Goal: Task Accomplishment & Management: Use online tool/utility

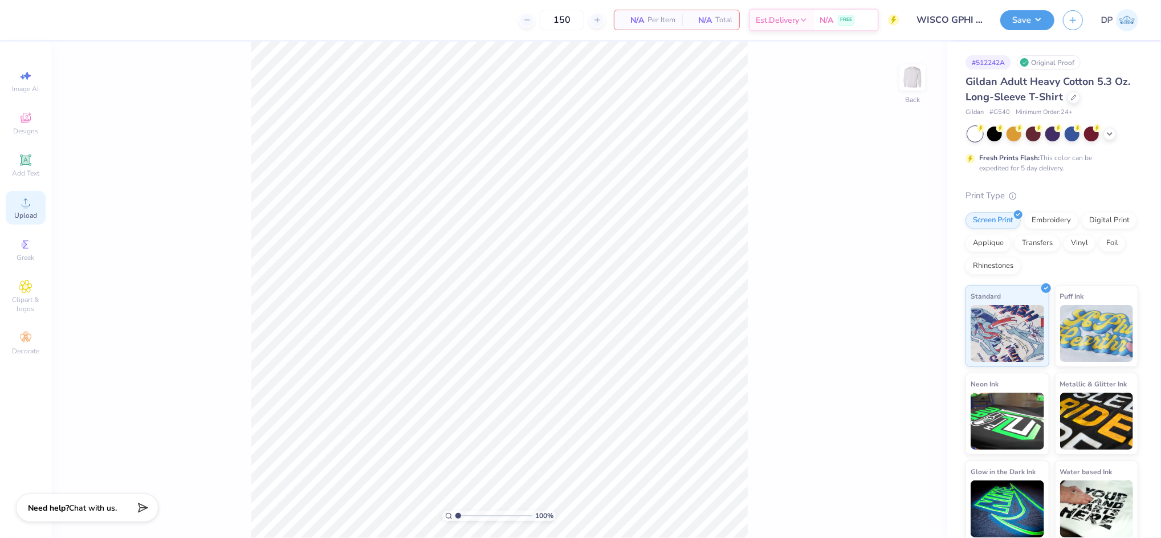
click at [21, 211] on span "Upload" at bounding box center [25, 215] width 23 height 9
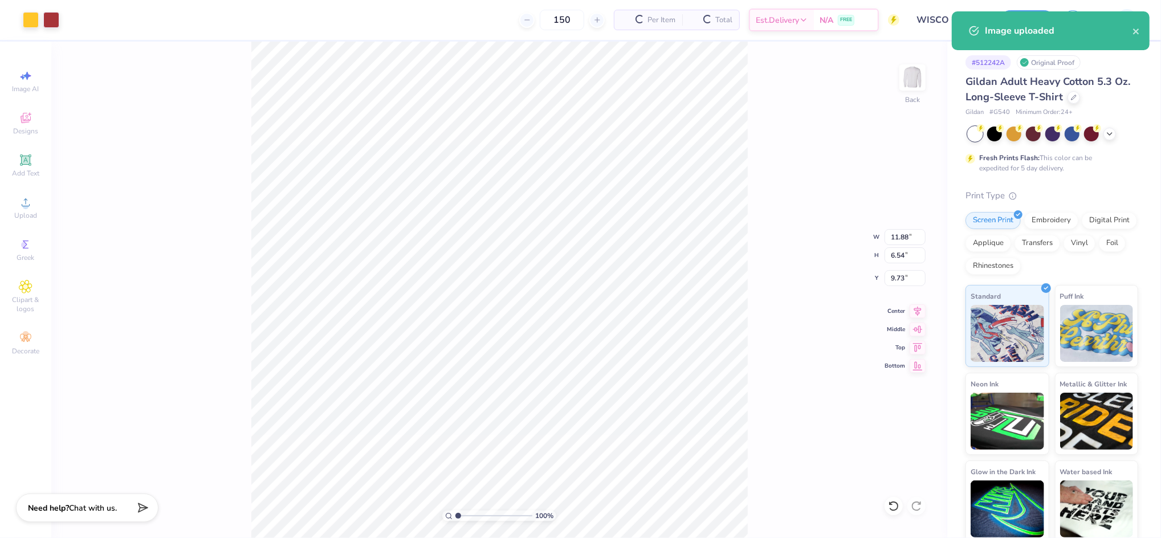
click at [857, 99] on div "100 % Back W 11.88 11.88 " H 6.54 6.54 " Y 9.73 9.73 " Center Middle Top Bottom" at bounding box center [499, 290] width 896 height 496
click at [900, 80] on img at bounding box center [912, 78] width 46 height 46
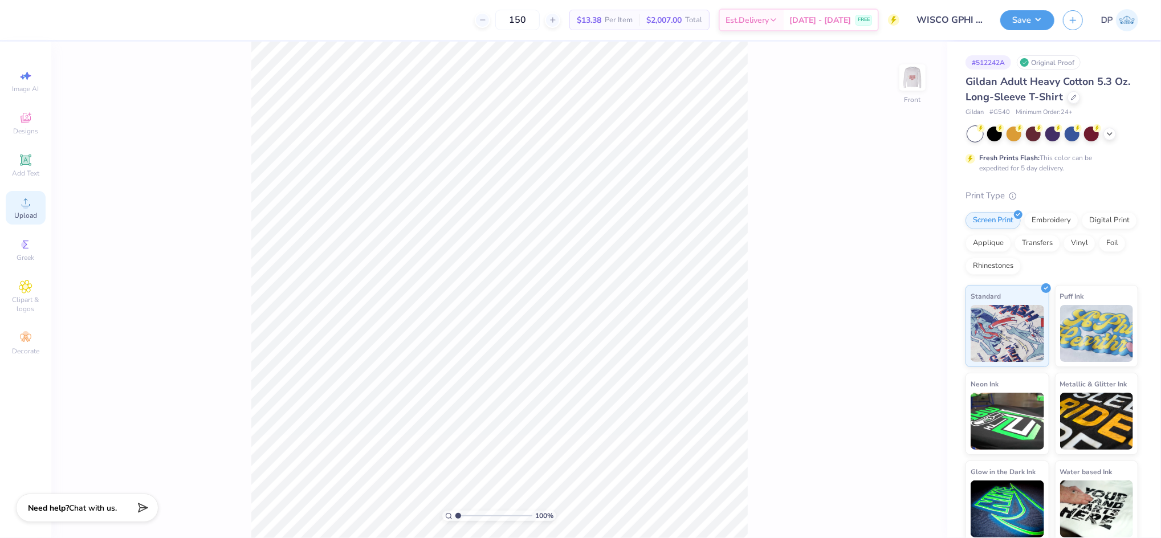
click at [21, 209] on icon at bounding box center [26, 202] width 14 height 14
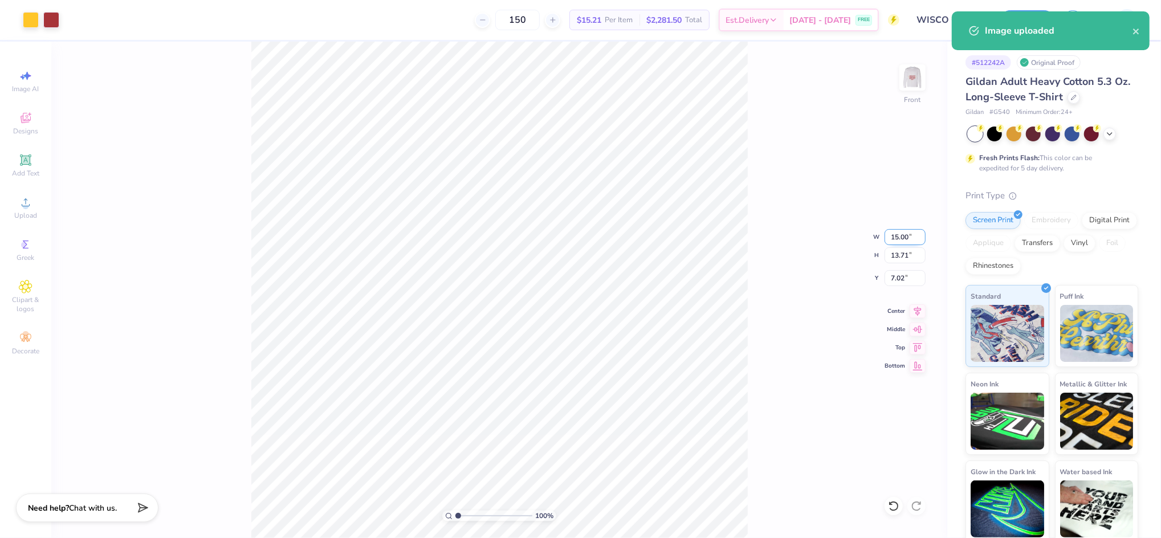
click at [894, 239] on input "15.00" at bounding box center [904, 237] width 41 height 16
type input "12.00"
type input "10.97"
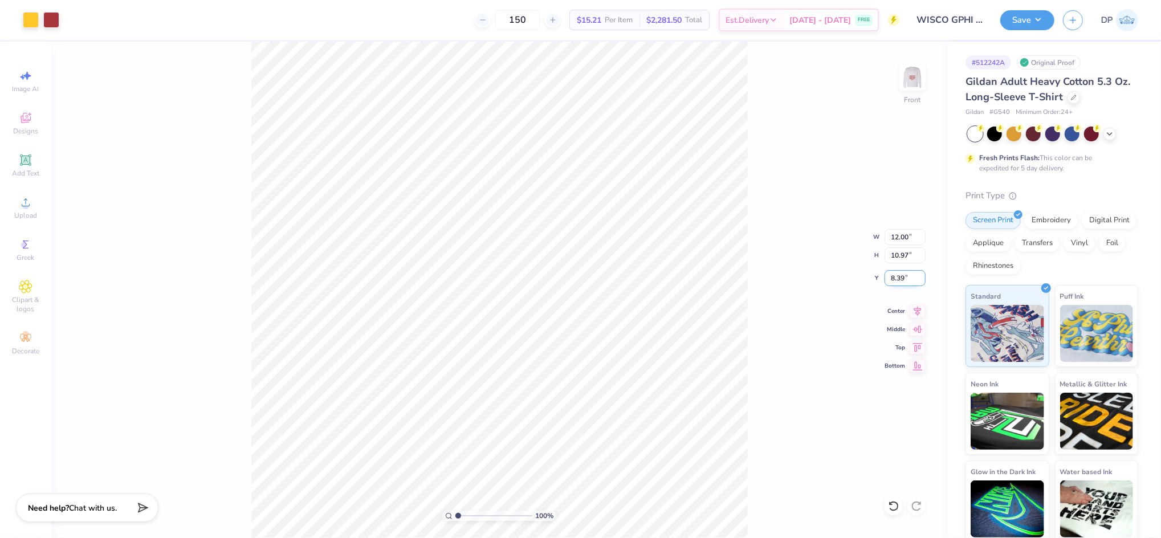
click at [898, 274] on input "8.39" at bounding box center [904, 278] width 41 height 16
type input "3.00"
click at [794, 215] on div "100 % Front W 12.00 12.00 " H 10.97 10.97 " Y 3.00 3.00 " Center Middle Top Bot…" at bounding box center [499, 290] width 896 height 496
click at [460, 517] on input "range" at bounding box center [493, 515] width 77 height 10
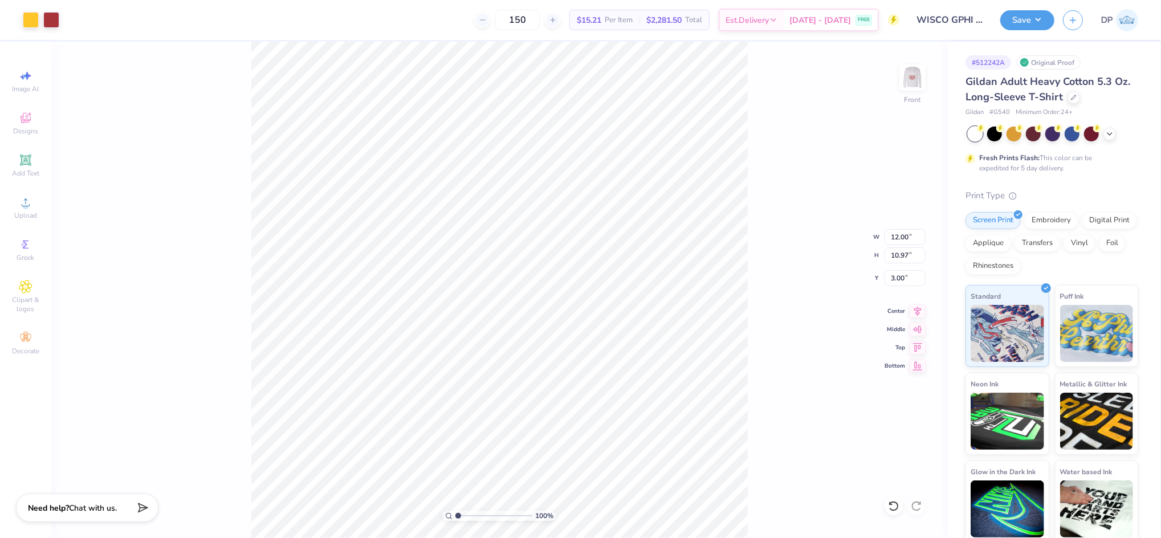
type input "1"
click at [455, 520] on input "range" at bounding box center [493, 515] width 77 height 10
click at [32, 19] on div at bounding box center [31, 19] width 16 height 16
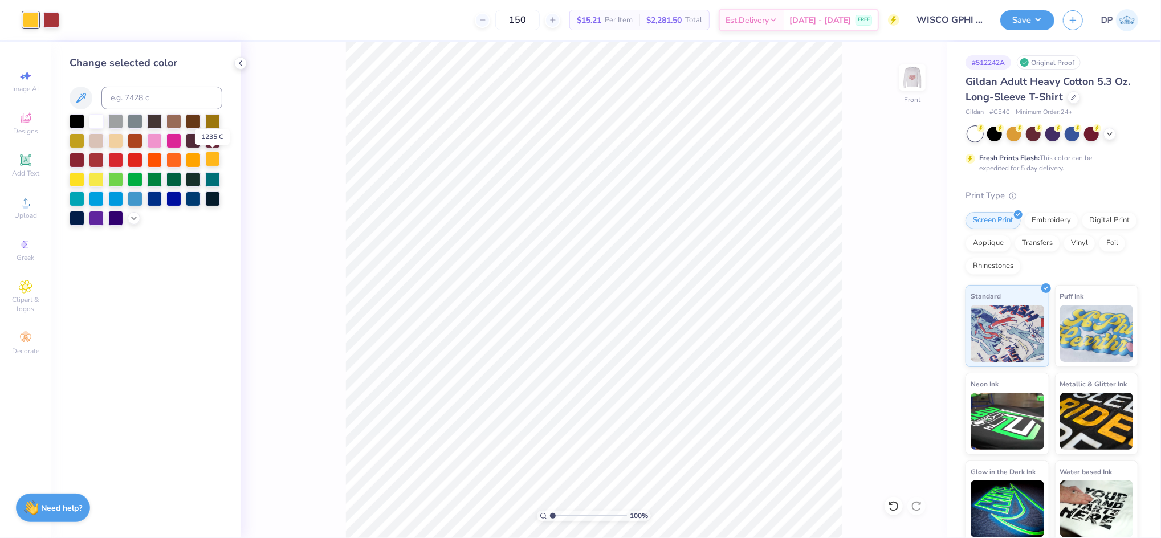
click at [210, 161] on div at bounding box center [212, 159] width 15 height 15
click at [131, 220] on icon at bounding box center [133, 217] width 9 height 9
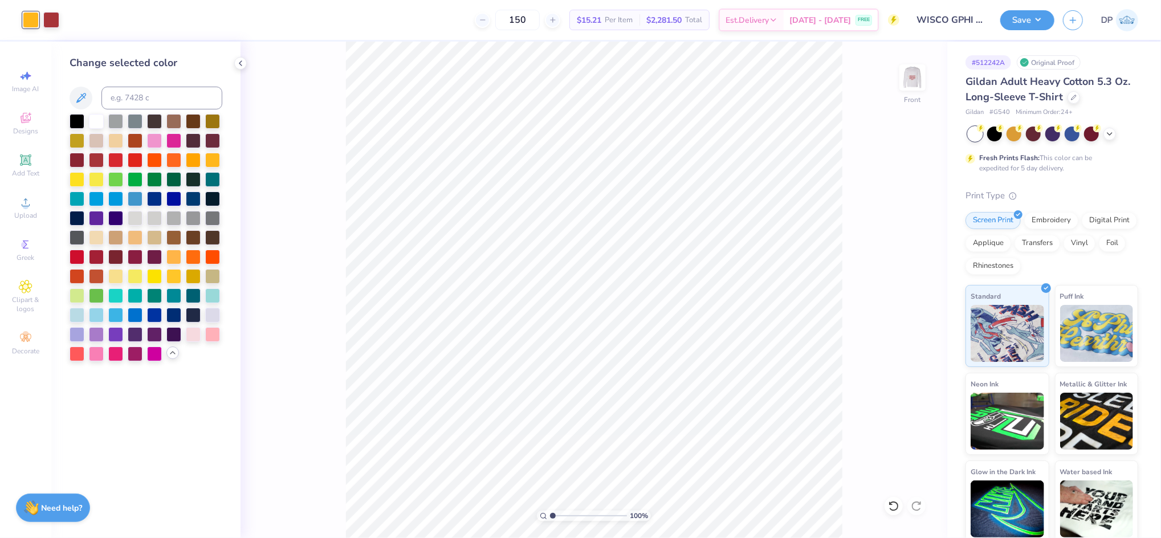
click at [32, 19] on div at bounding box center [31, 20] width 16 height 16
click at [175, 273] on div at bounding box center [173, 275] width 15 height 15
click at [194, 277] on div at bounding box center [193, 275] width 15 height 15
click at [186, 274] on div at bounding box center [193, 275] width 15 height 15
click at [175, 274] on div at bounding box center [173, 275] width 15 height 15
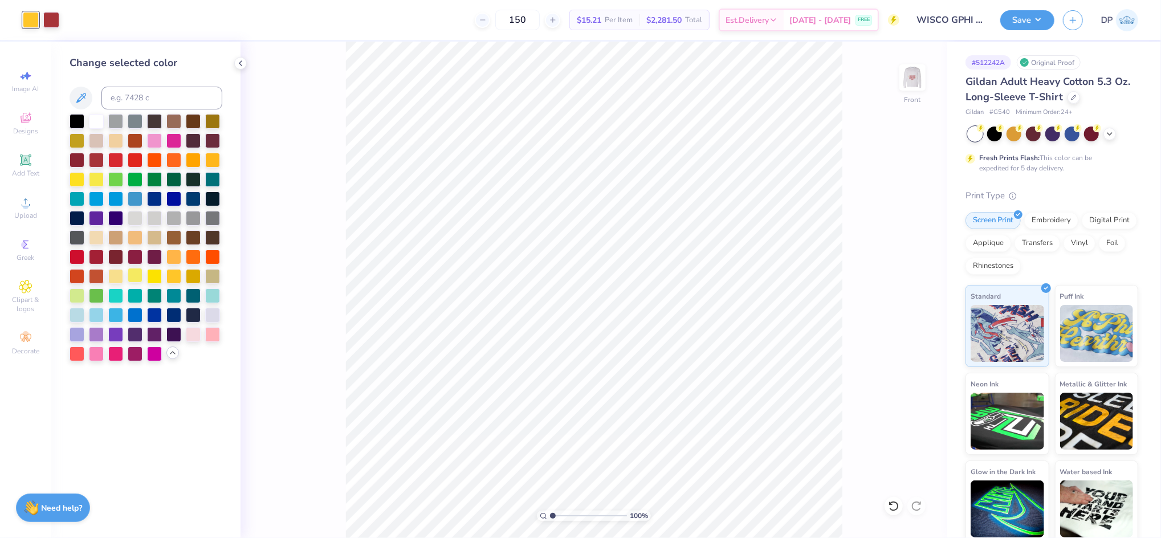
click at [138, 276] on div at bounding box center [135, 275] width 15 height 15
click at [149, 276] on div at bounding box center [154, 275] width 15 height 15
click at [174, 255] on div at bounding box center [173, 255] width 15 height 15
click at [125, 95] on input at bounding box center [161, 98] width 121 height 23
type input "123"
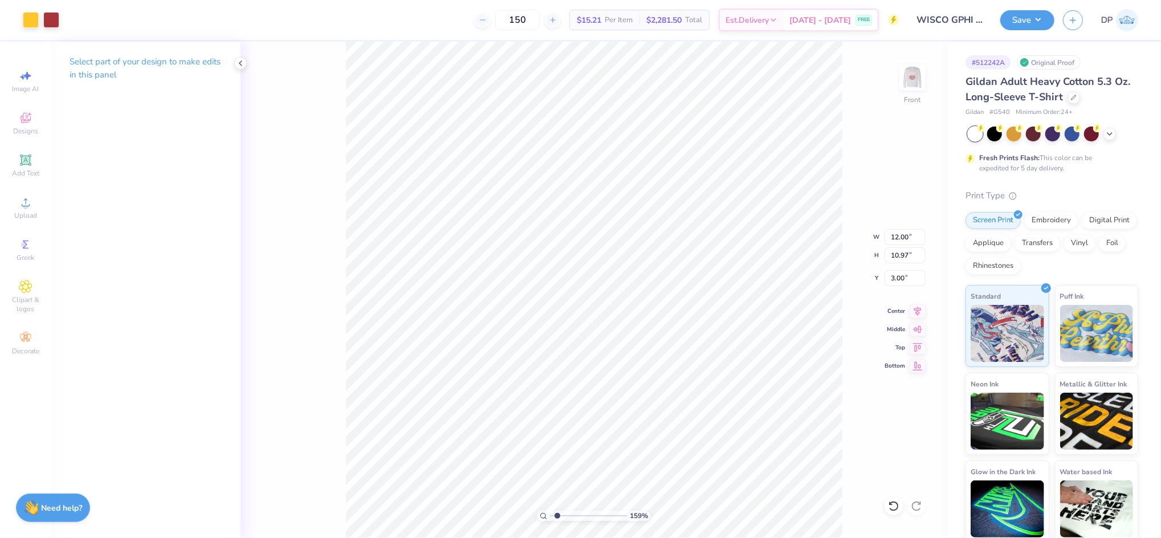
drag, startPoint x: 551, startPoint y: 515, endPoint x: 557, endPoint y: 516, distance: 6.3
type input "1.59"
click at [557, 516] on input "range" at bounding box center [588, 515] width 77 height 10
click at [34, 161] on div "Add Text" at bounding box center [26, 166] width 40 height 34
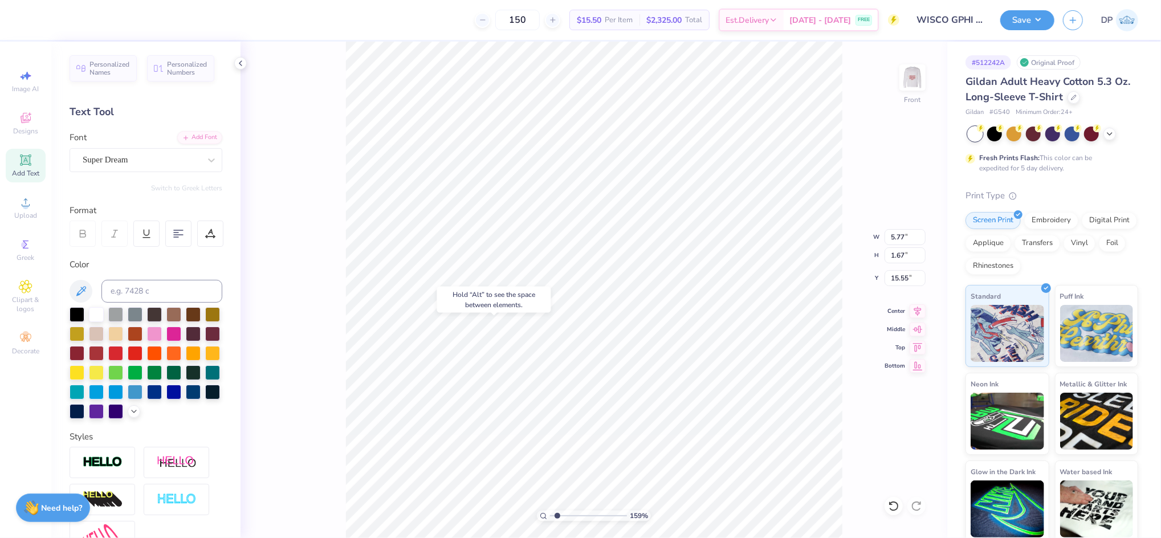
type input "15.55"
click at [181, 330] on div at bounding box center [173, 332] width 15 height 15
type textarea "Hot!"
click at [180, 136] on div "Add Font" at bounding box center [199, 136] width 45 height 13
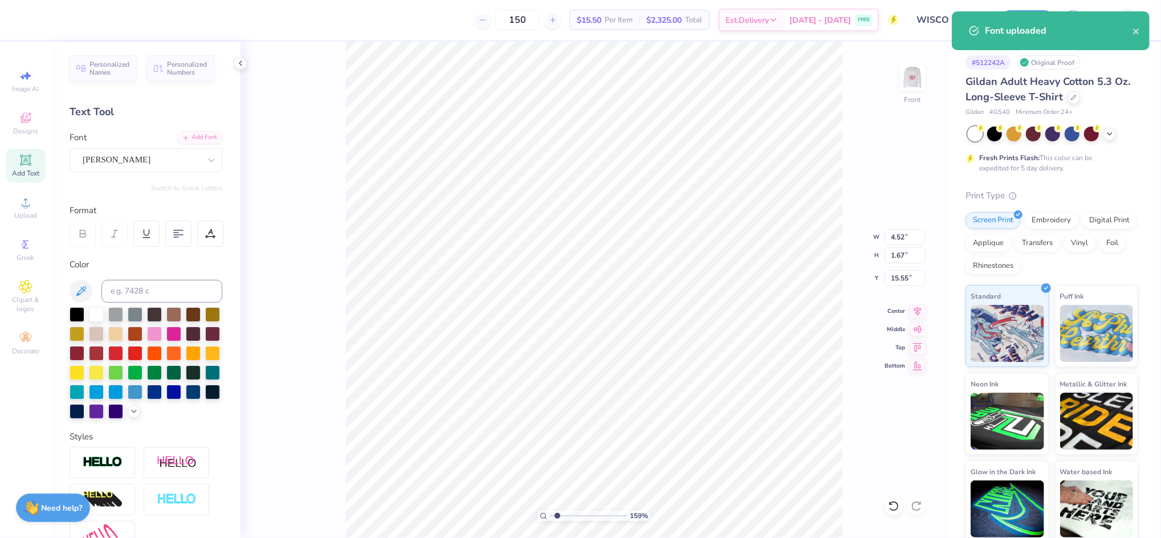
type input "4.13"
type input "1.98"
type input "15.40"
type input "2.05"
type input "0.98"
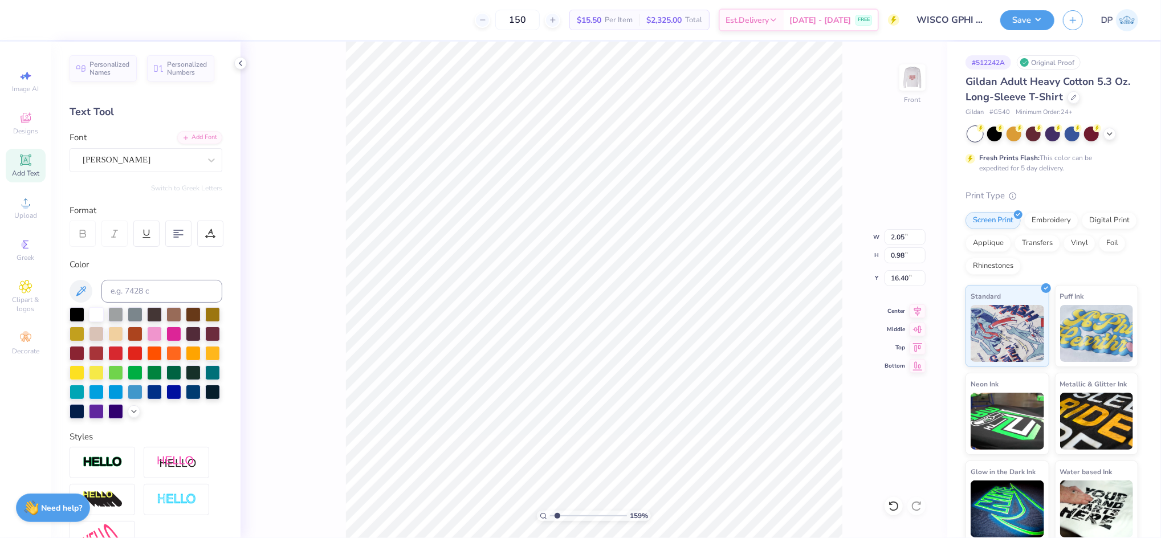
type input "7.50"
drag, startPoint x: 557, startPoint y: 512, endPoint x: 576, endPoint y: 510, distance: 19.4
type input "4.06"
click at [576, 510] on input "range" at bounding box center [588, 515] width 77 height 10
type input "1.21"
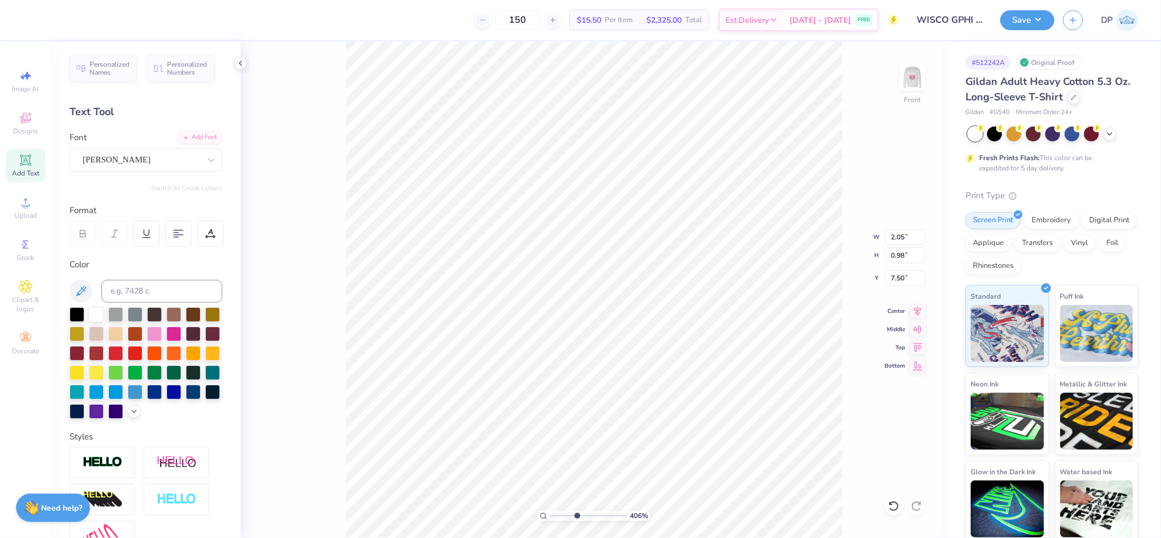
type input "0.58"
type input "7.43"
type input "1.30"
type input "0.62"
type input "10.42"
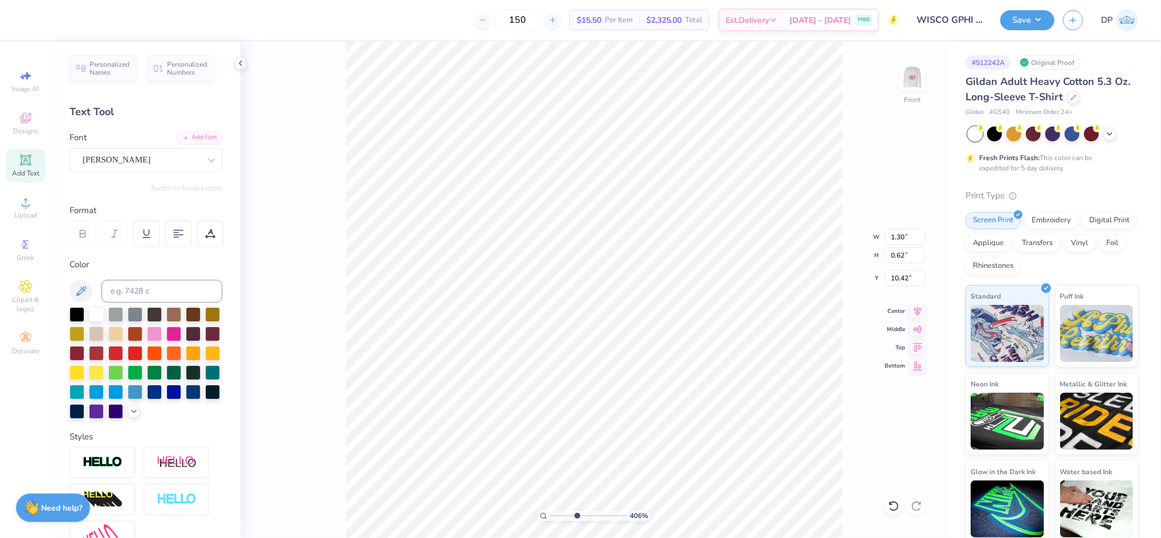
paste textarea "Grilled Cheese!"
type textarea "Grilled Cheese!"
drag, startPoint x: 575, startPoint y: 517, endPoint x: 560, endPoint y: 521, distance: 15.5
click at [560, 521] on input "range" at bounding box center [588, 515] width 77 height 10
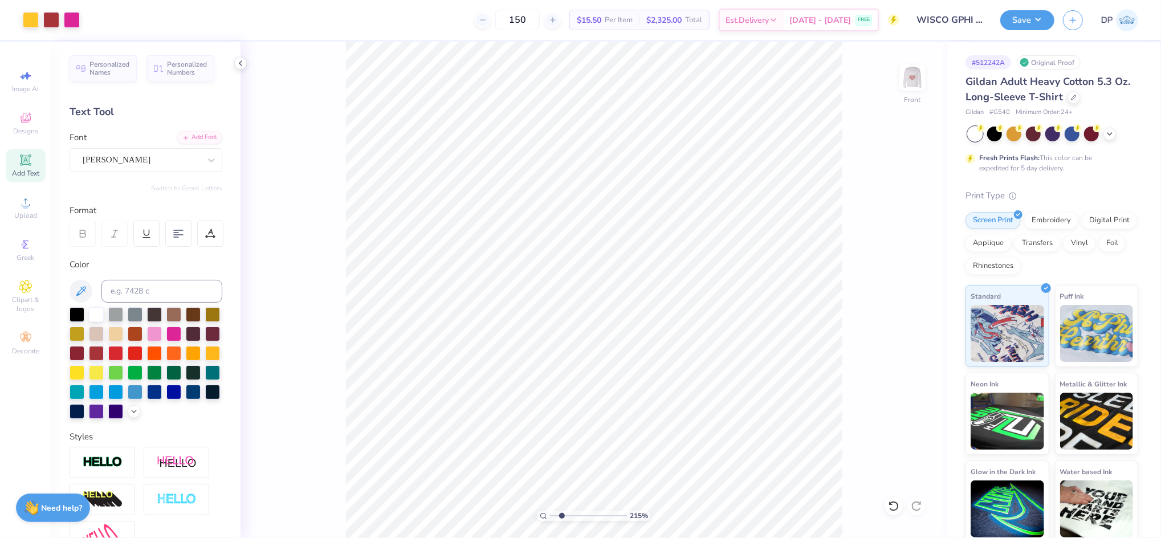
drag, startPoint x: 558, startPoint y: 513, endPoint x: 562, endPoint y: 520, distance: 7.9
type input "2.23"
click at [562, 521] on input "range" at bounding box center [588, 515] width 77 height 10
type input "10.98"
type input "7.01"
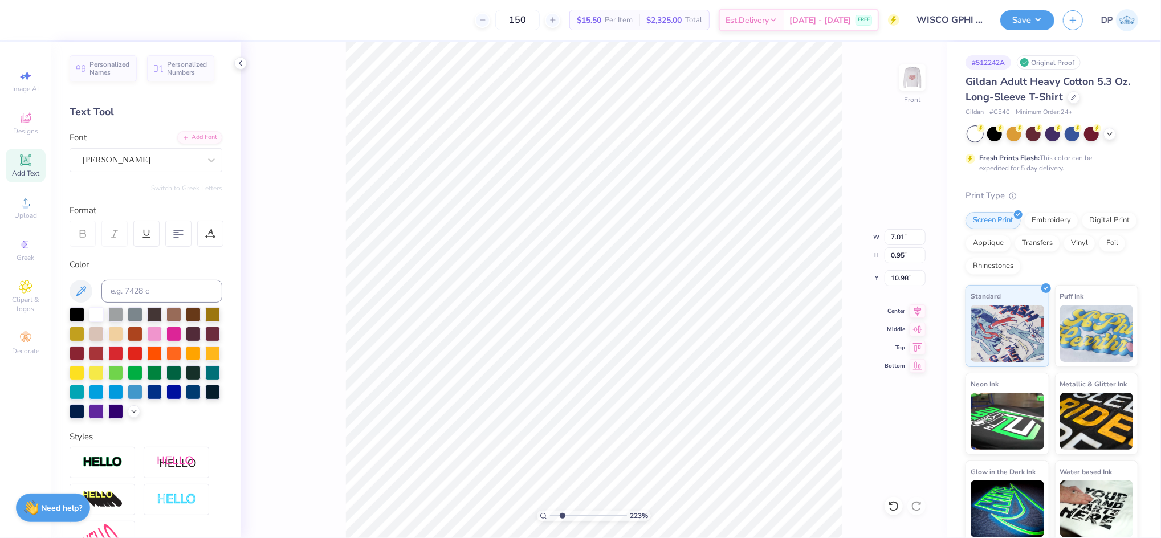
type input "0.95"
type input "10.69"
type input "6.94"
type input "0.94"
type input "10.72"
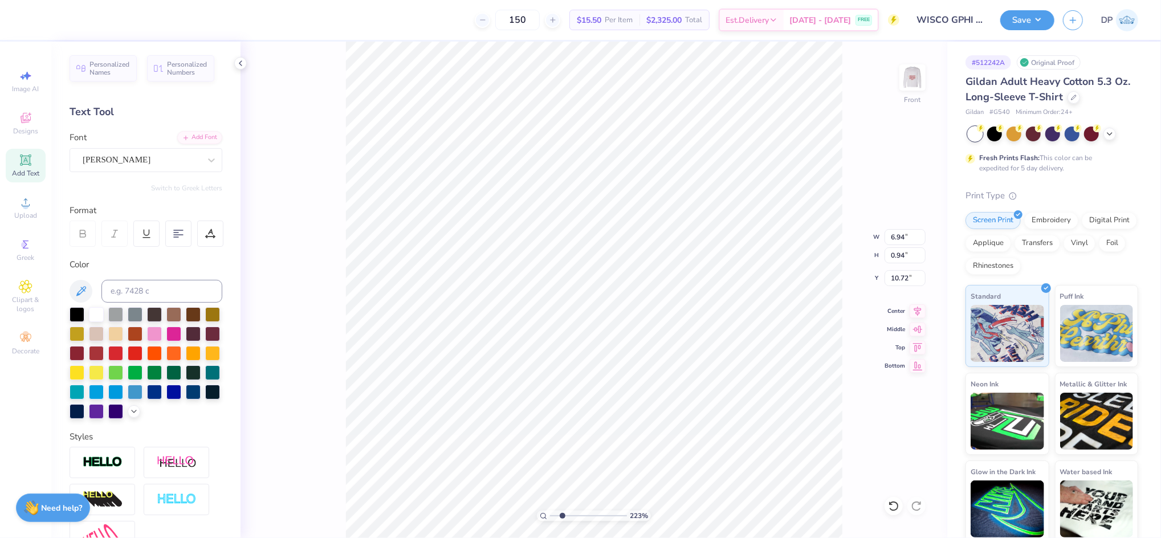
click at [35, 162] on div "Add Text" at bounding box center [26, 166] width 40 height 34
type input "5.77"
type input "1.67"
type input "15.26"
click at [181, 329] on div at bounding box center [173, 332] width 15 height 15
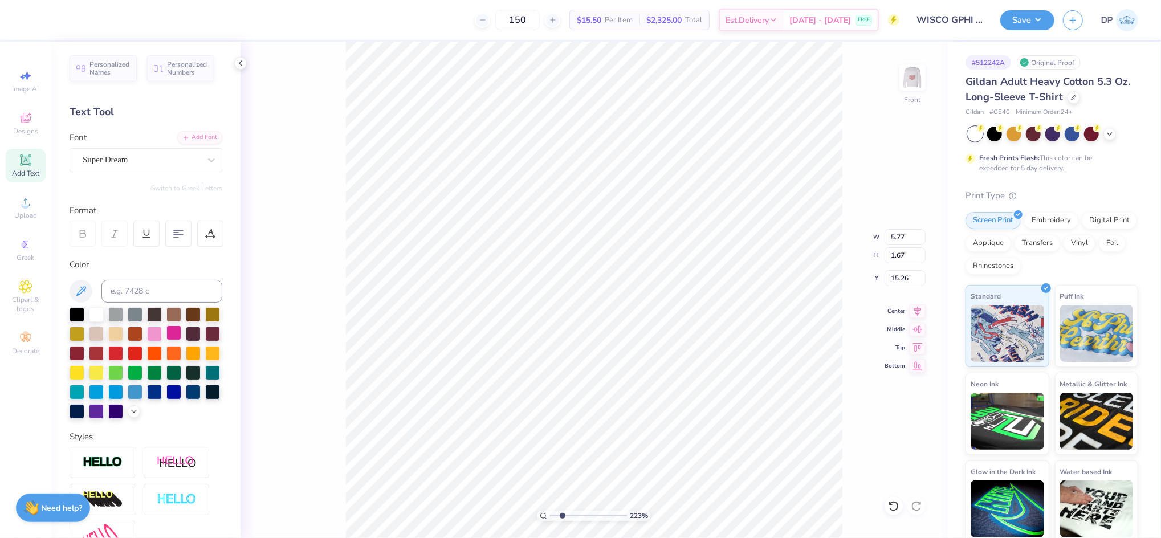
type input "2.53"
type input "0.73"
type textarea "[GEOGRAPHIC_DATA], [GEOGRAPHIC_DATA]"
click at [206, 158] on icon at bounding box center [211, 159] width 11 height 11
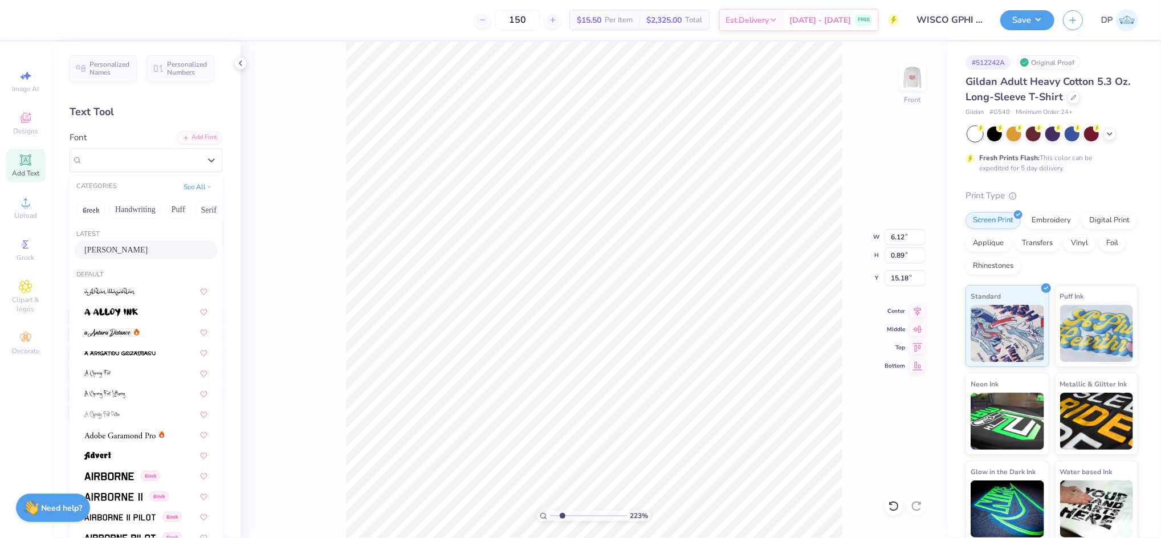
click at [115, 251] on div "[PERSON_NAME]" at bounding box center [145, 250] width 123 height 12
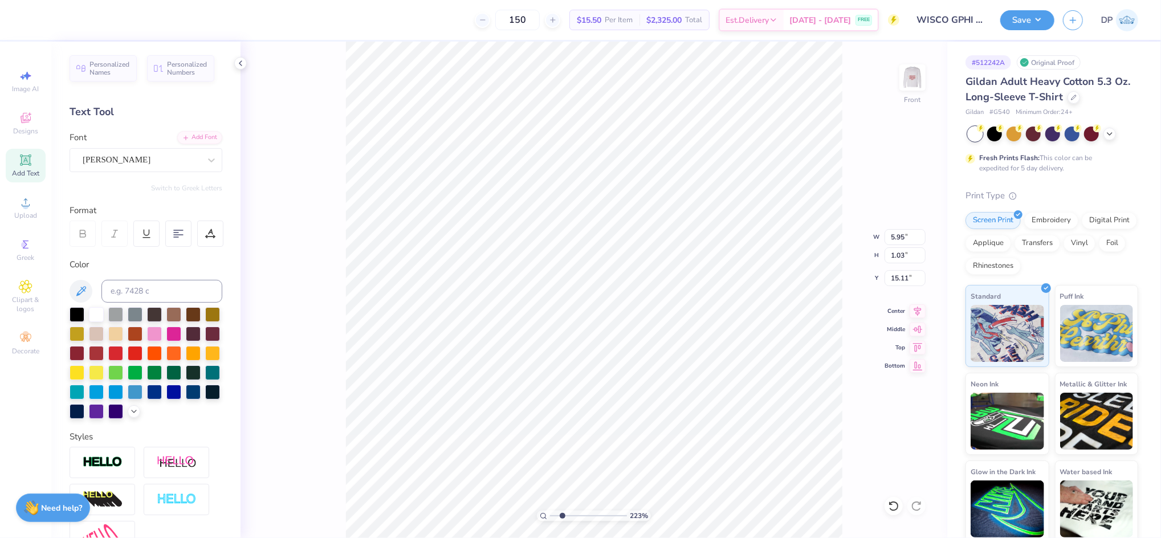
type input "5.95"
type input "1.03"
type input "13.15"
type input "4.72"
type input "0.82"
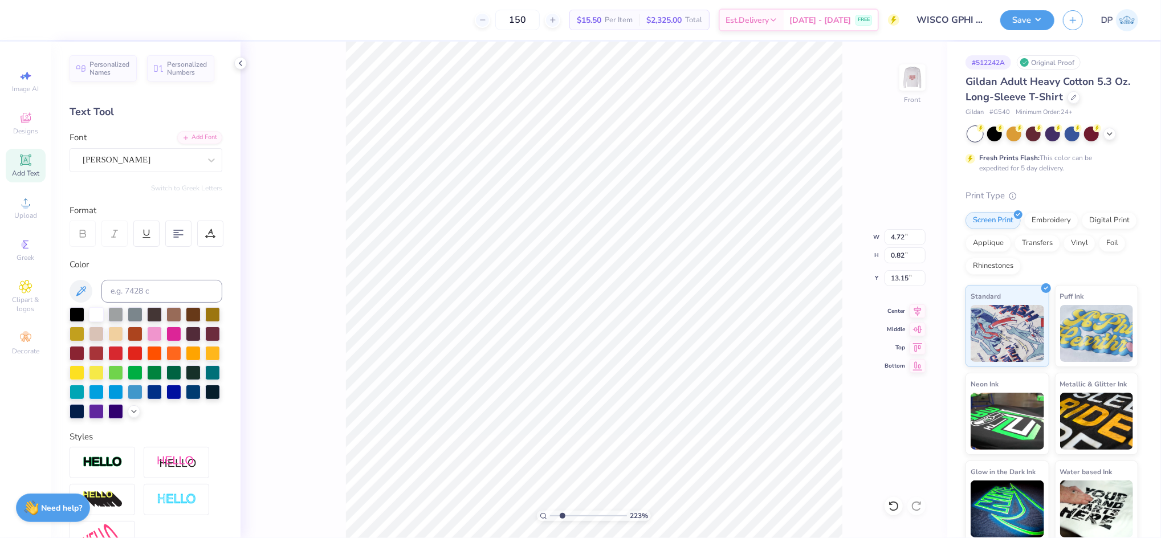
type input "4.74"
type input "1.67"
click at [558, 517] on input "range" at bounding box center [588, 515] width 77 height 10
type input "7.90"
type input "3.25"
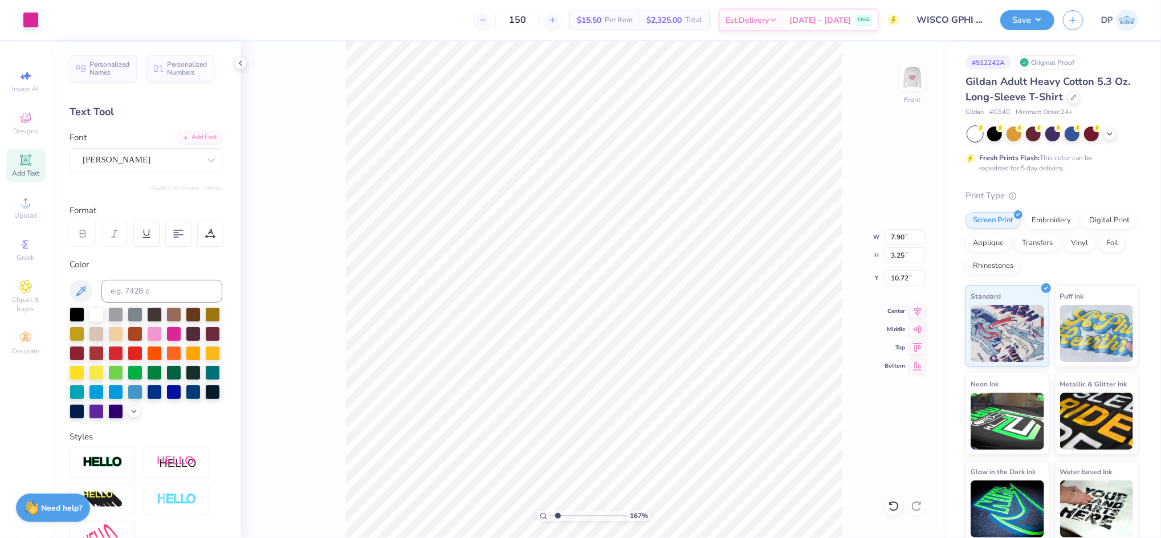
type input "10.72"
click at [659, 338] on li "Ungroup" at bounding box center [679, 342] width 89 height 22
click at [586, 394] on li "Group" at bounding box center [584, 401] width 89 height 22
type input "7.90"
type input "6.54"
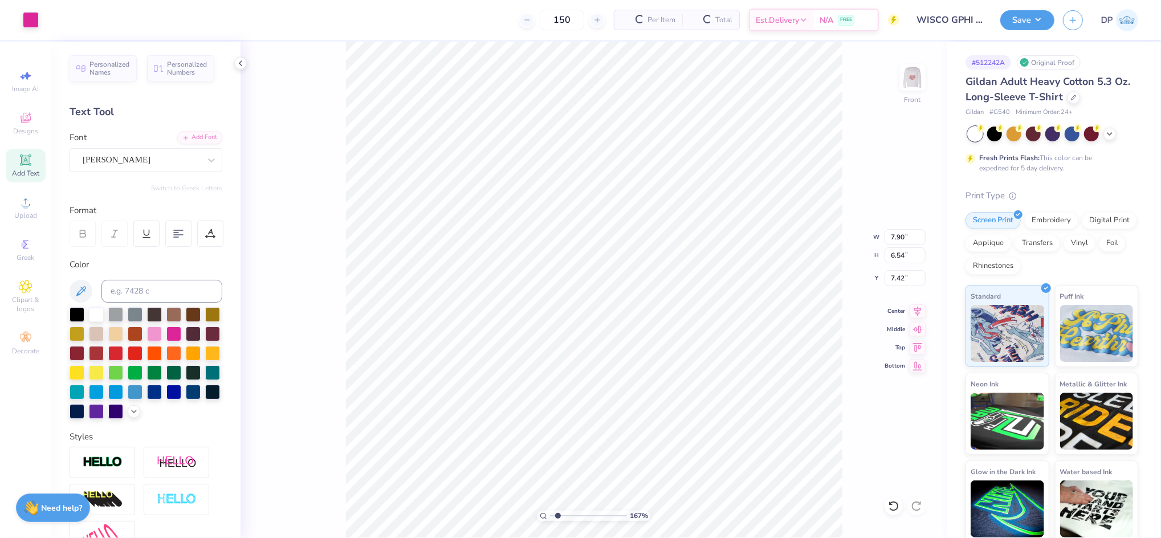
type input "7.42"
click at [30, 19] on div at bounding box center [31, 19] width 16 height 16
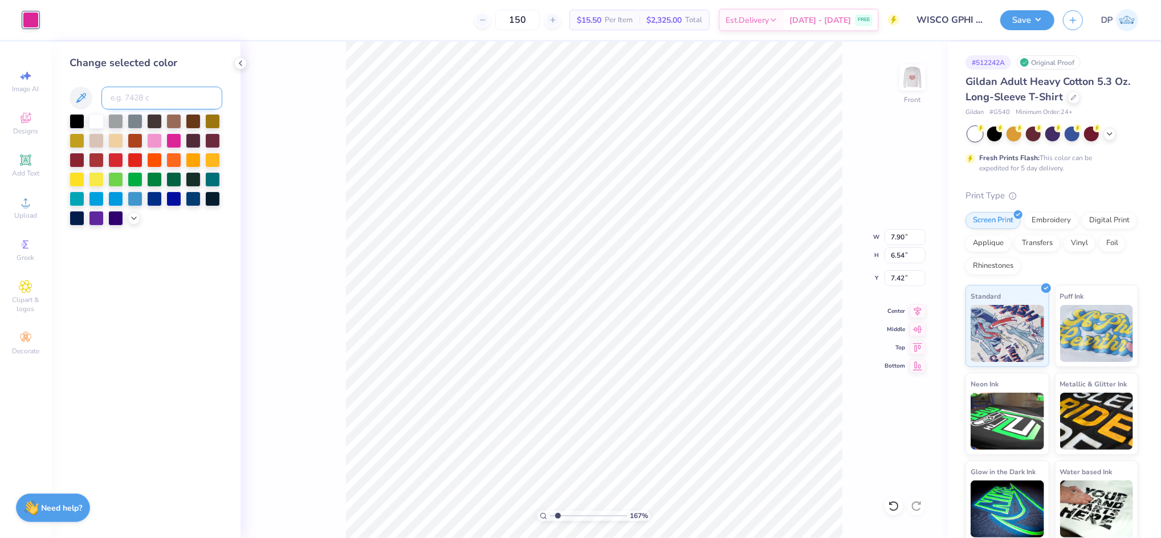
click at [130, 101] on input at bounding box center [161, 98] width 121 height 23
type input "1807"
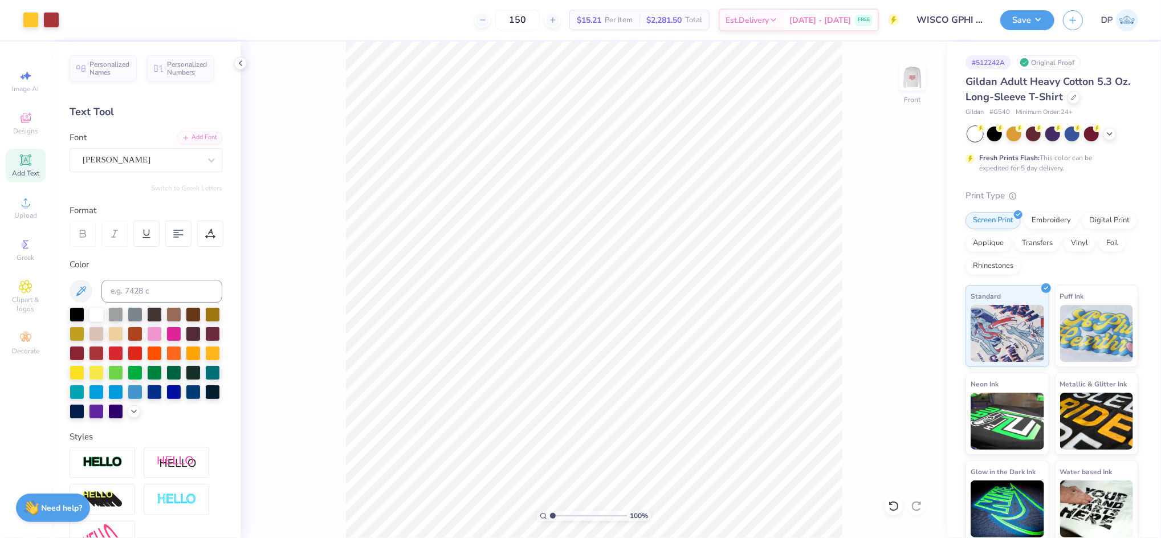
drag, startPoint x: 548, startPoint y: 515, endPoint x: 529, endPoint y: 524, distance: 20.9
type input "1"
click at [550, 521] on input "range" at bounding box center [588, 515] width 77 height 10
click at [924, 86] on img at bounding box center [912, 78] width 46 height 46
type input "18.23"
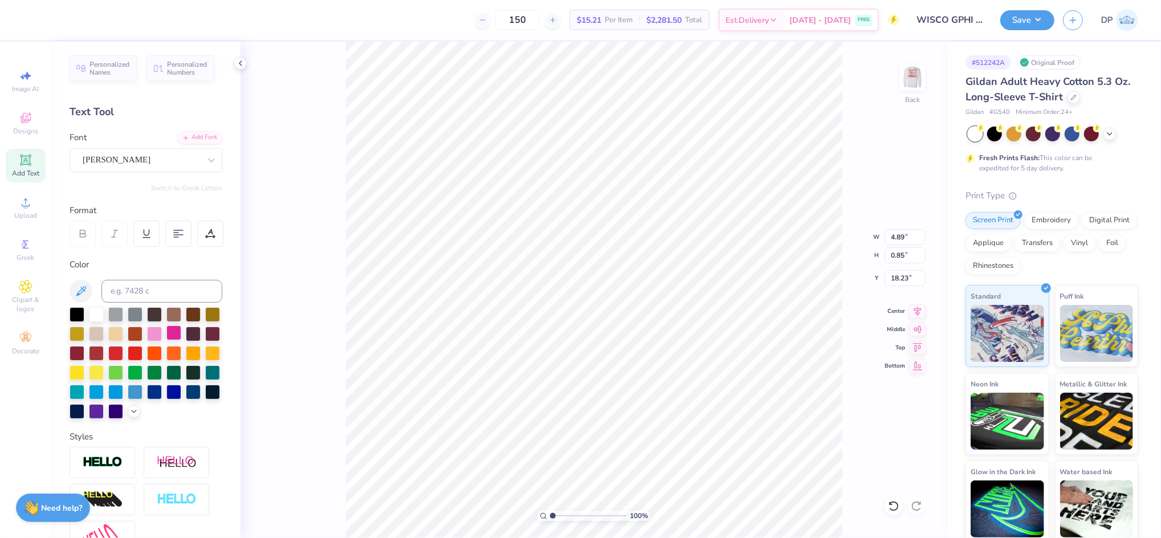
click at [181, 330] on div at bounding box center [173, 332] width 15 height 15
click at [555, 516] on input "range" at bounding box center [588, 515] width 77 height 10
drag, startPoint x: 549, startPoint y: 513, endPoint x: 557, endPoint y: 513, distance: 7.4
type input "1.51"
click at [557, 513] on input "range" at bounding box center [588, 515] width 77 height 10
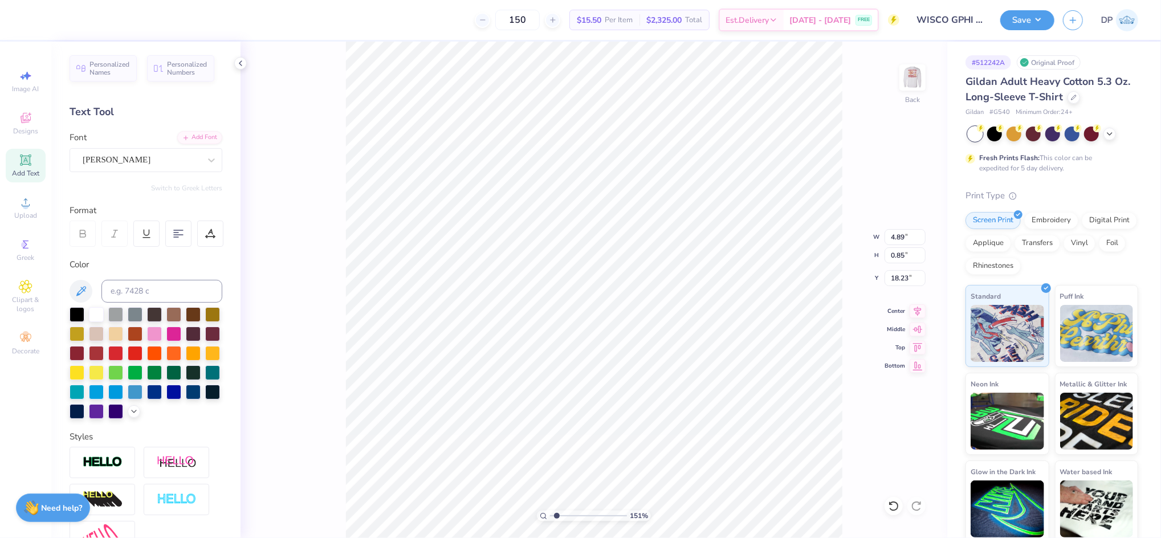
scroll to position [13, 1]
type textarea "2025"
drag, startPoint x: 560, startPoint y: 516, endPoint x: 569, endPoint y: 522, distance: 10.9
click at [569, 521] on input "range" at bounding box center [588, 515] width 77 height 10
type input "3.1"
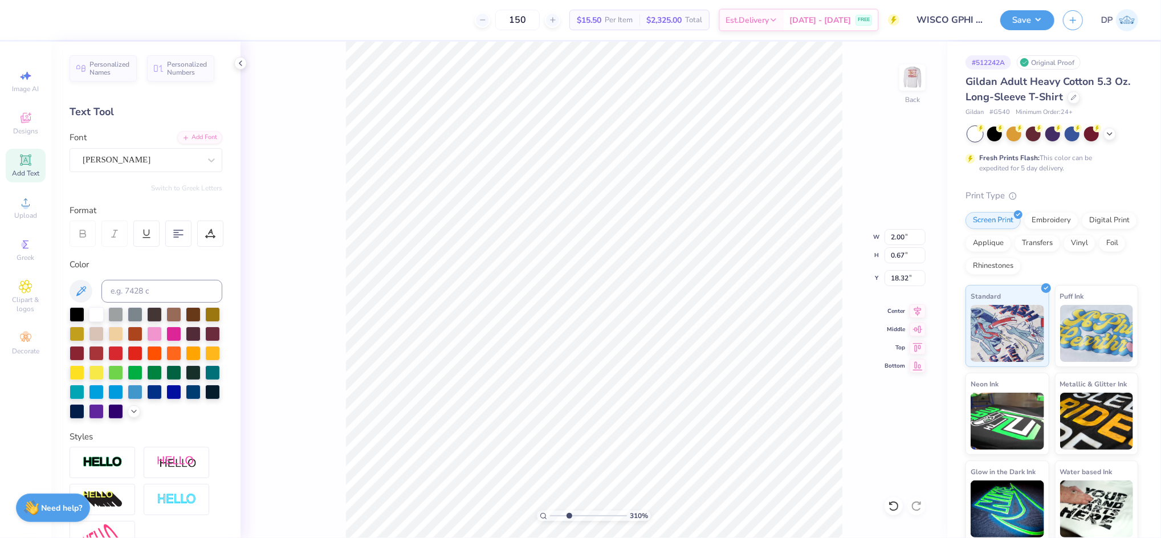
type input "15.50"
type input "3.44"
type input "1.15"
type input "15.12"
type input "17.02"
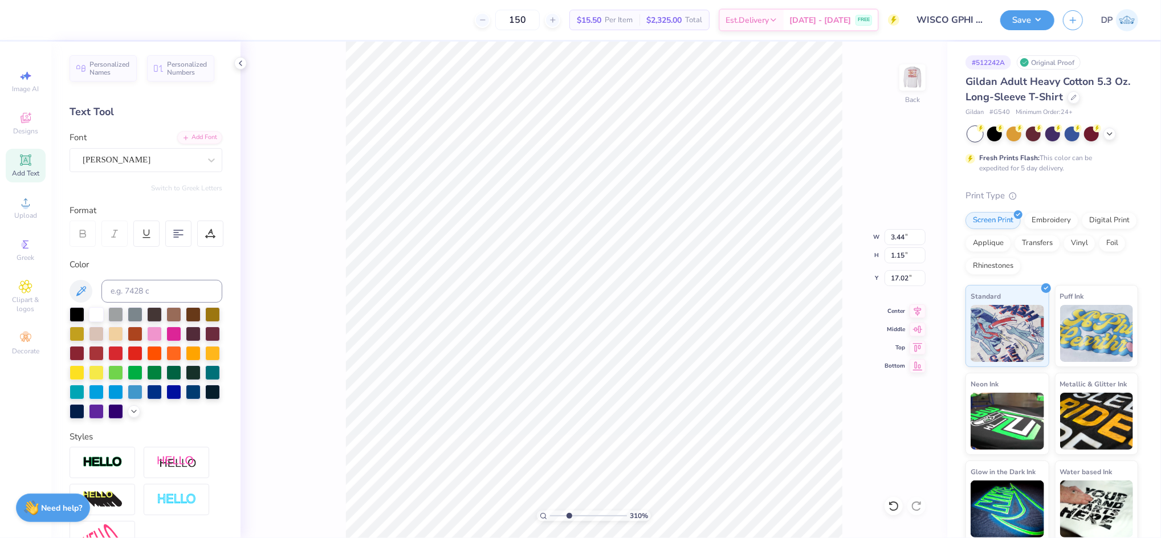
paste textarea "Grilled Cheese"
type textarea "Grilled Cheese"
type input "13.75"
type input "2.47"
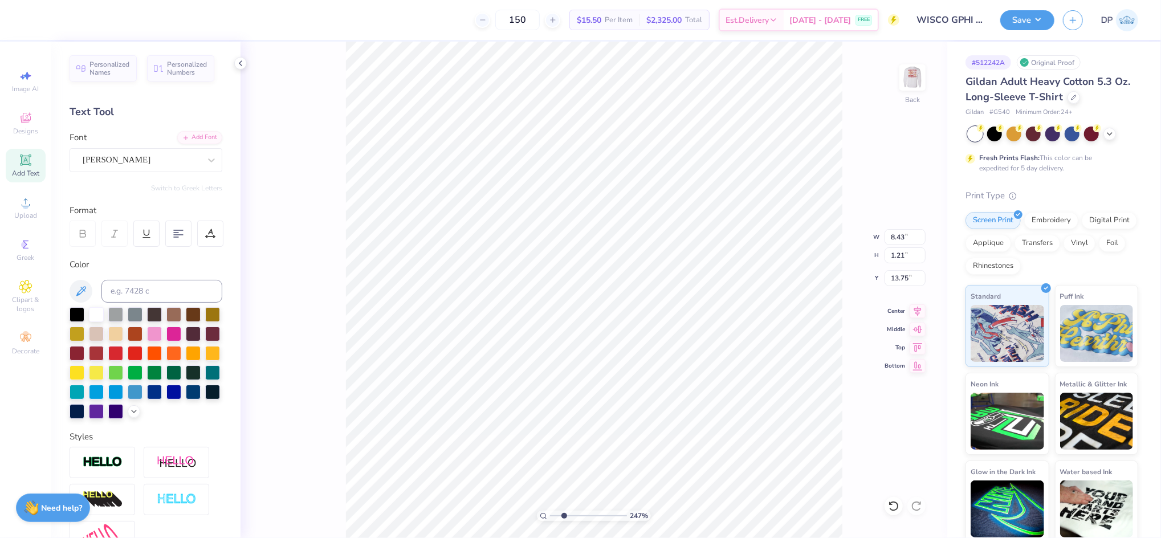
click at [563, 517] on input "range" at bounding box center [588, 515] width 77 height 10
type input "8.46"
type input "1.22"
type input "13.74"
type input "1.59"
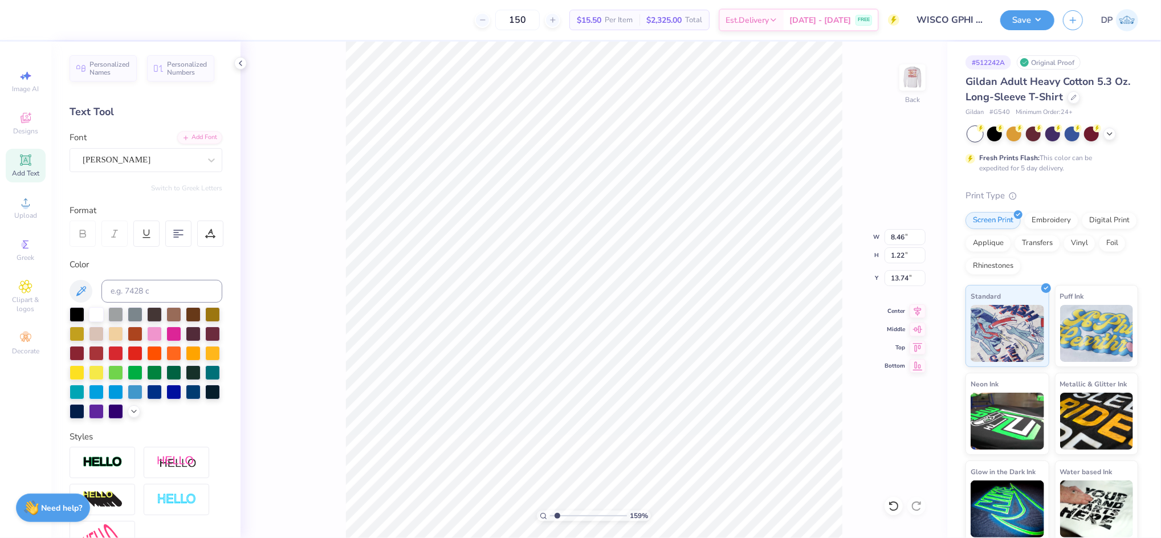
click at [557, 516] on input "range" at bounding box center [588, 515] width 77 height 10
type input "2.53"
click at [630, 434] on li "Ungroup" at bounding box center [644, 434] width 89 height 22
click at [543, 379] on li "Group" at bounding box center [567, 382] width 89 height 22
type input "8.46"
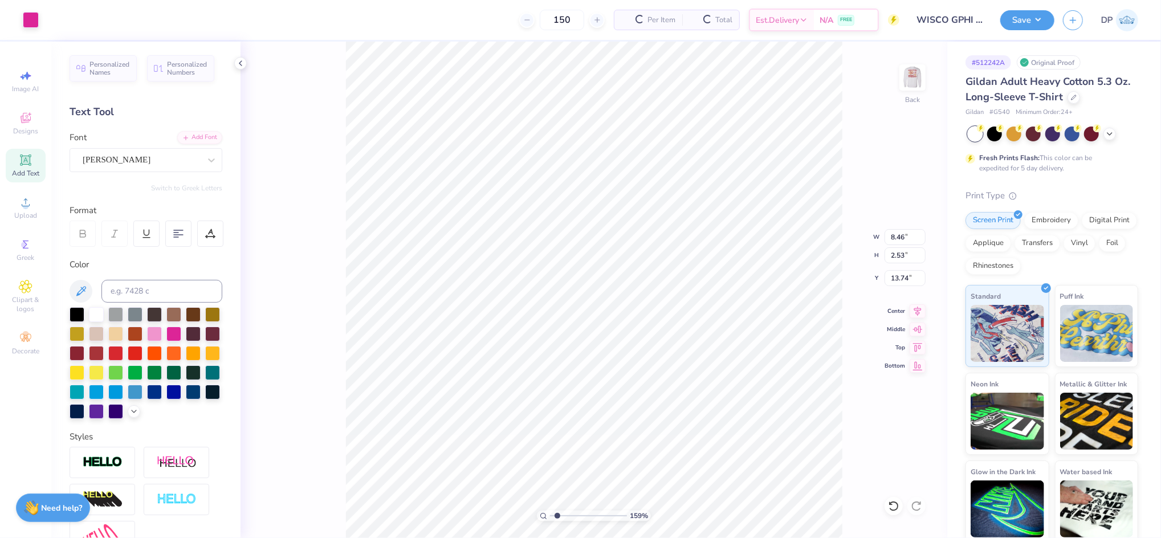
type input "2.53"
type input "13.74"
click at [33, 21] on div at bounding box center [31, 19] width 16 height 16
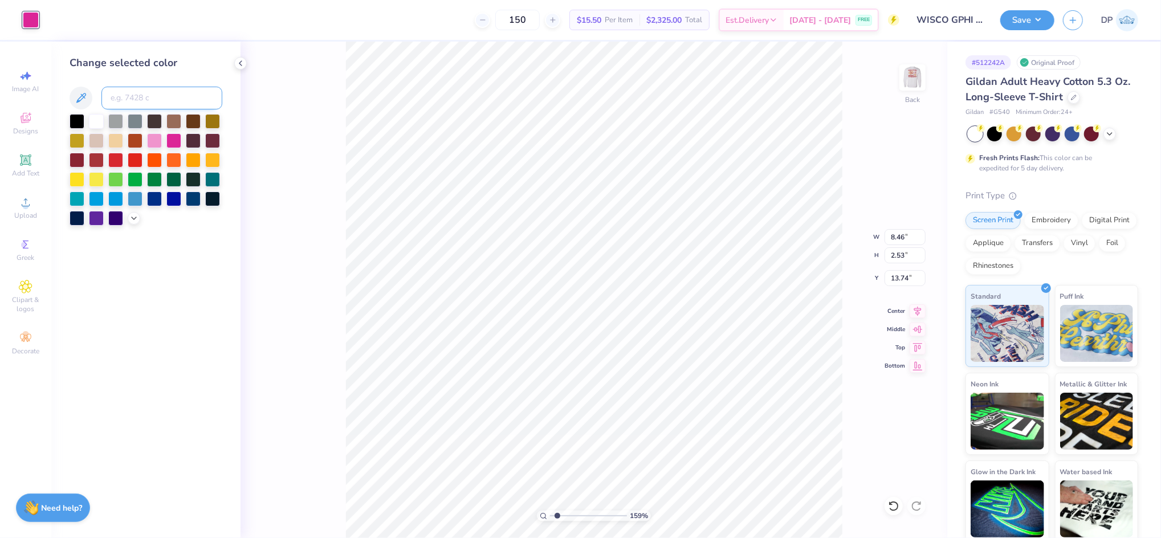
click at [168, 98] on input at bounding box center [161, 98] width 121 height 23
type input "1807"
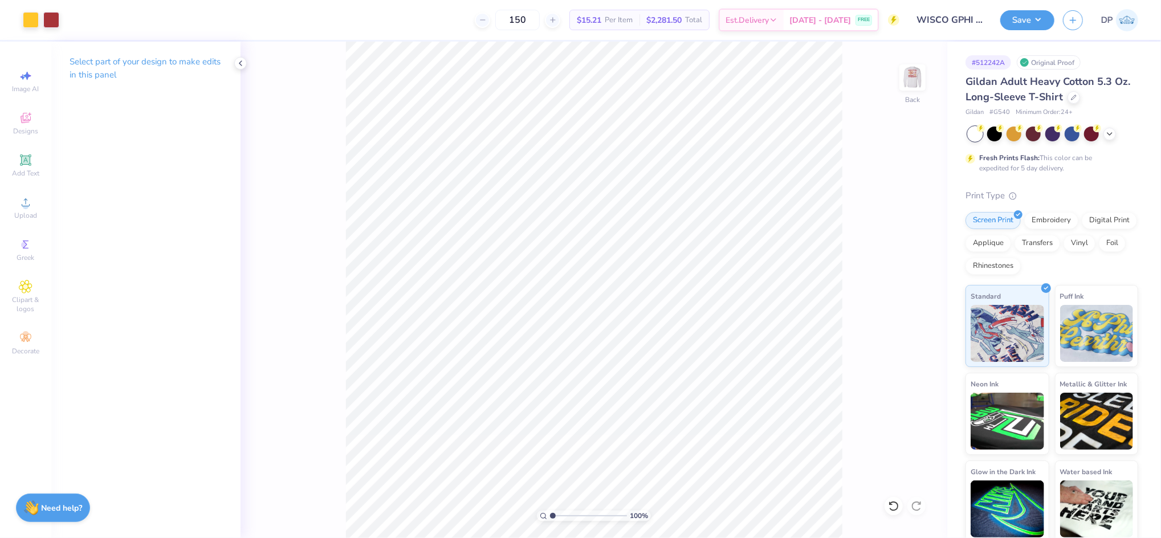
drag, startPoint x: 542, startPoint y: 525, endPoint x: 505, endPoint y: 534, distance: 38.0
type input "1"
click at [550, 521] on input "range" at bounding box center [588, 515] width 77 height 10
click at [609, 431] on li "Ungroup" at bounding box center [626, 434] width 89 height 22
click at [608, 409] on li "Group" at bounding box center [626, 412] width 89 height 22
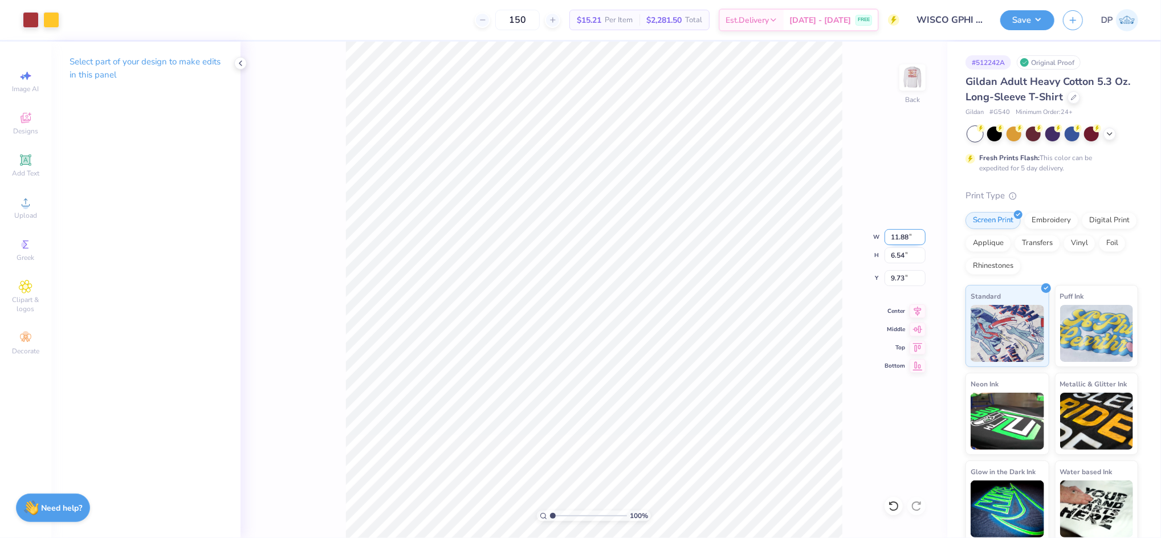
click at [906, 231] on input "11.88" at bounding box center [904, 237] width 41 height 16
type input "3.50"
type input "1.93"
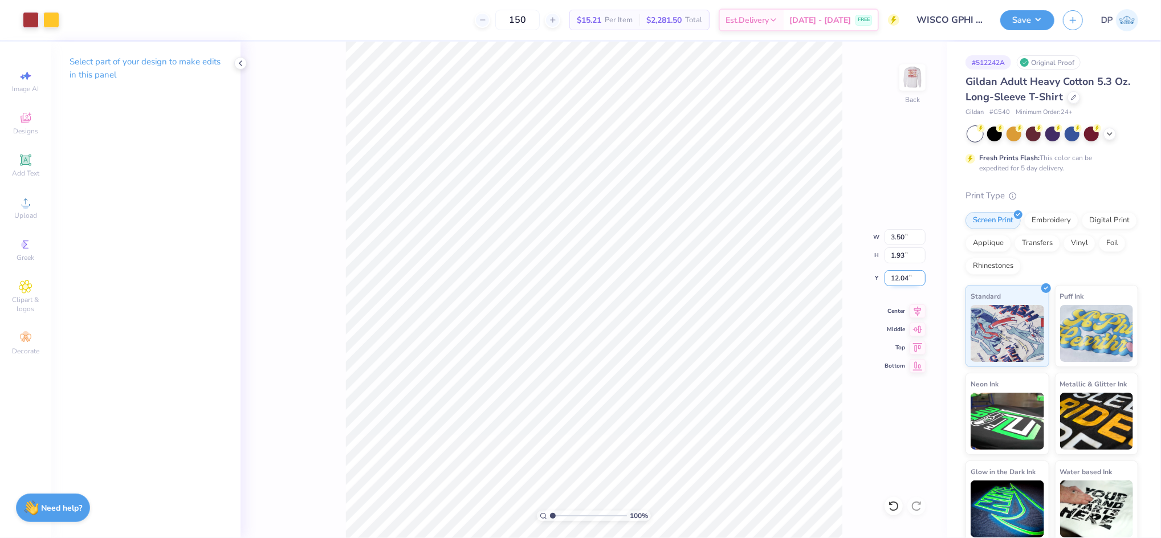
click at [896, 274] on input "12.04" at bounding box center [904, 278] width 41 height 16
type input "3.00"
click at [891, 235] on input "3.50" at bounding box center [904, 237] width 41 height 16
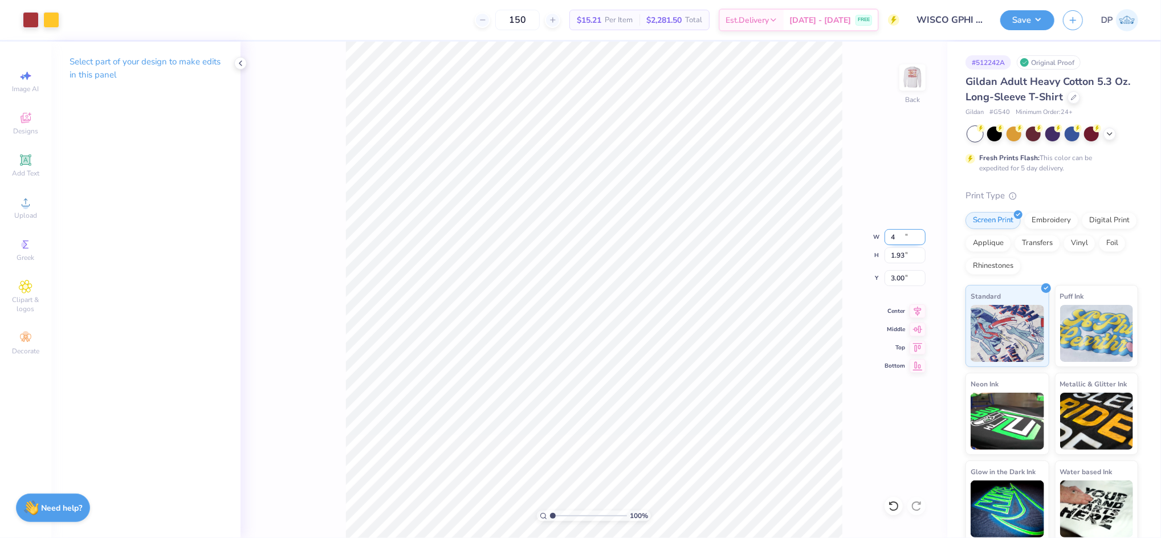
type input "4.00"
type input "2.20"
click at [904, 277] on input "2.86" at bounding box center [904, 278] width 41 height 16
click at [898, 276] on input "2.86" at bounding box center [904, 278] width 41 height 16
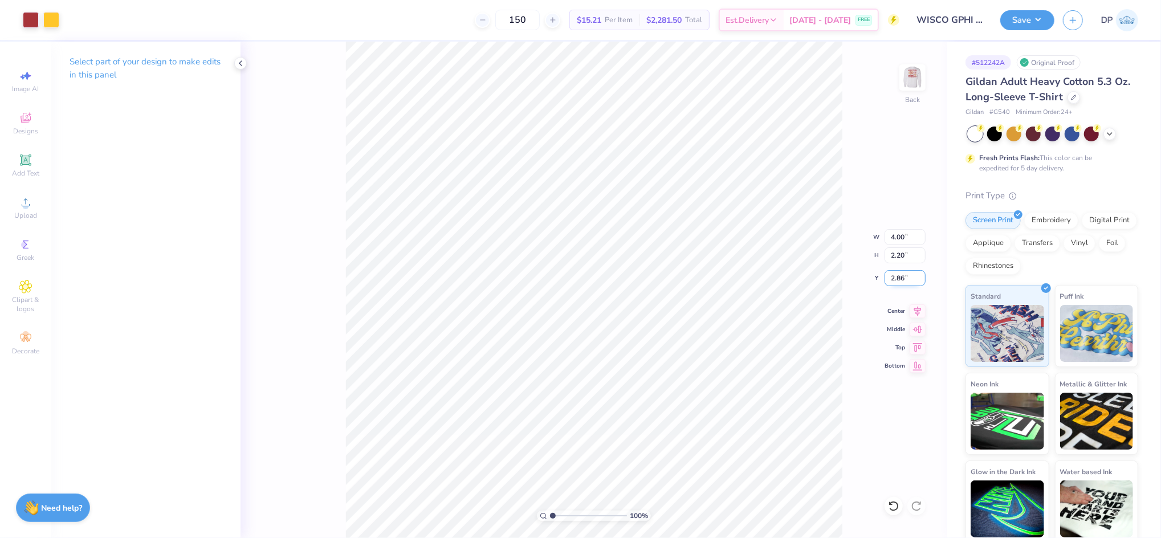
click at [898, 276] on input "2.86" at bounding box center [904, 278] width 41 height 16
type input "3.00"
click at [43, 16] on div at bounding box center [51, 19] width 16 height 16
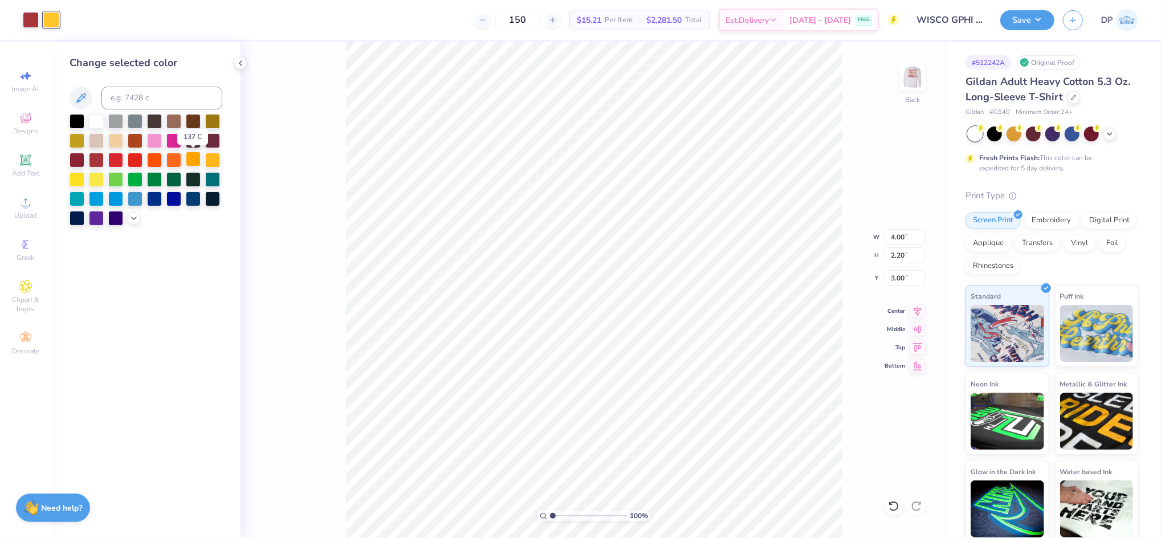
click at [189, 159] on div at bounding box center [193, 159] width 15 height 15
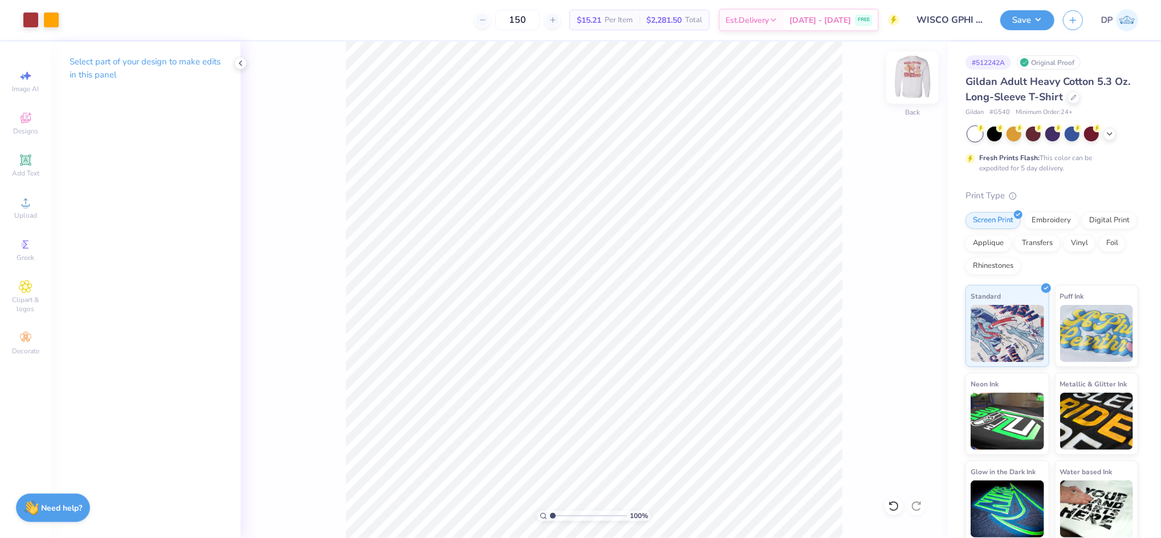
click at [907, 75] on img at bounding box center [912, 78] width 46 height 46
click at [27, 20] on div at bounding box center [31, 19] width 16 height 16
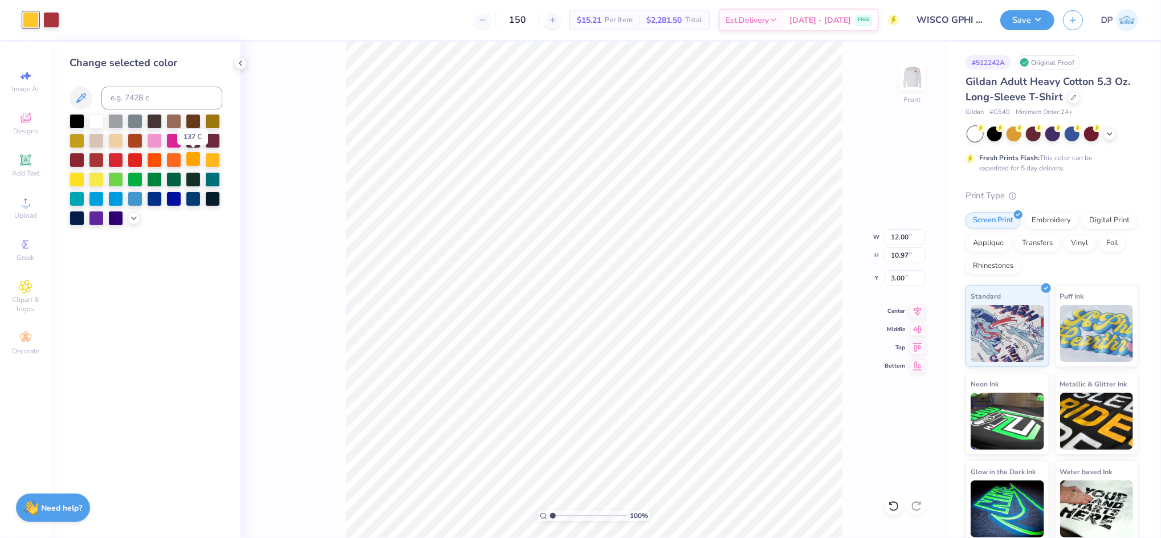
click at [197, 159] on div at bounding box center [193, 159] width 15 height 15
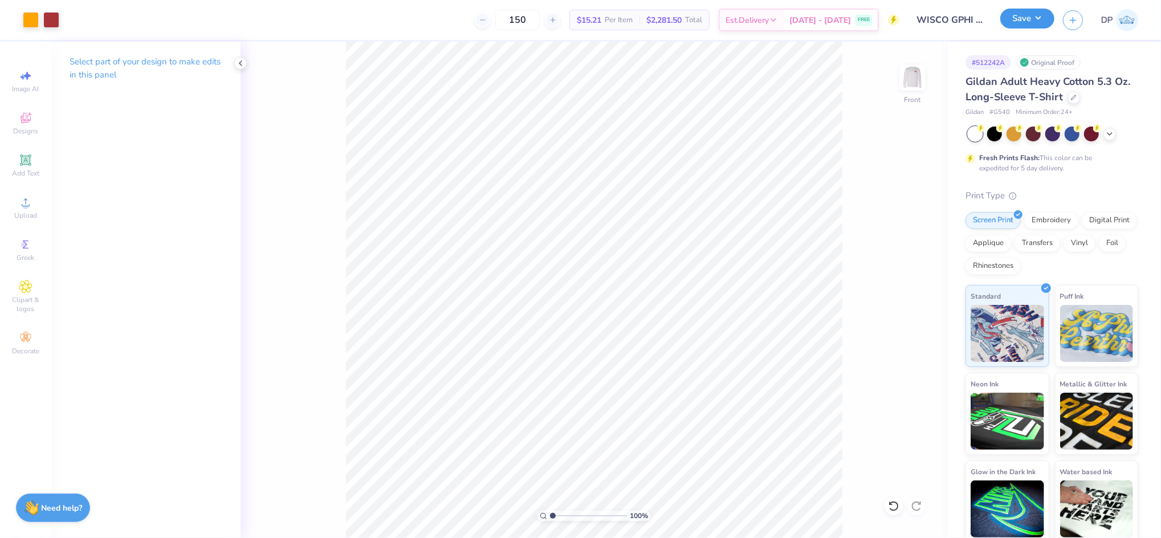
click at [1034, 21] on button "Save" at bounding box center [1027, 19] width 54 height 20
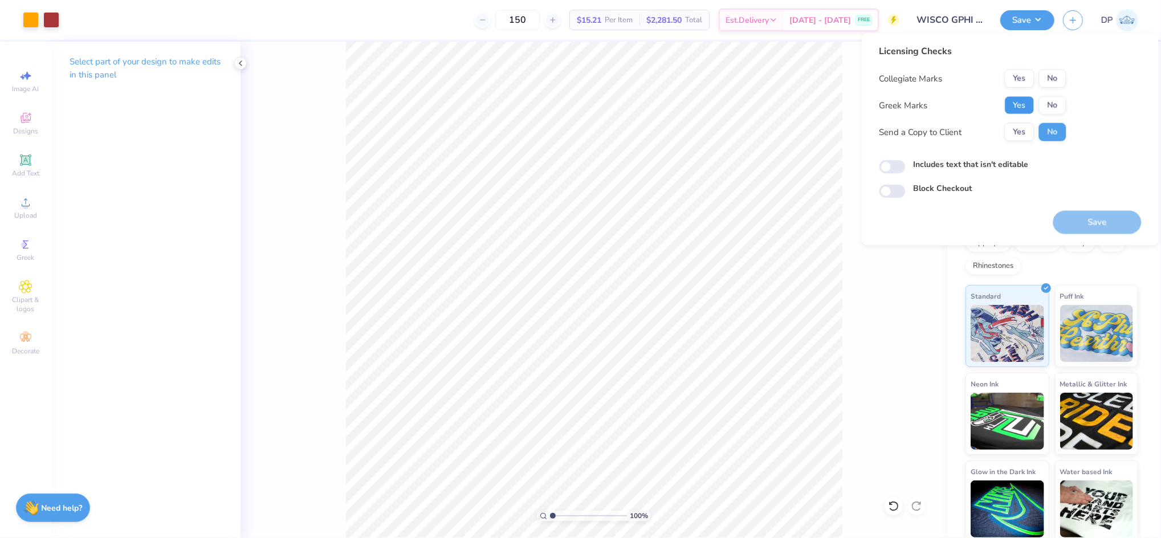
click at [1019, 105] on button "Yes" at bounding box center [1019, 105] width 30 height 18
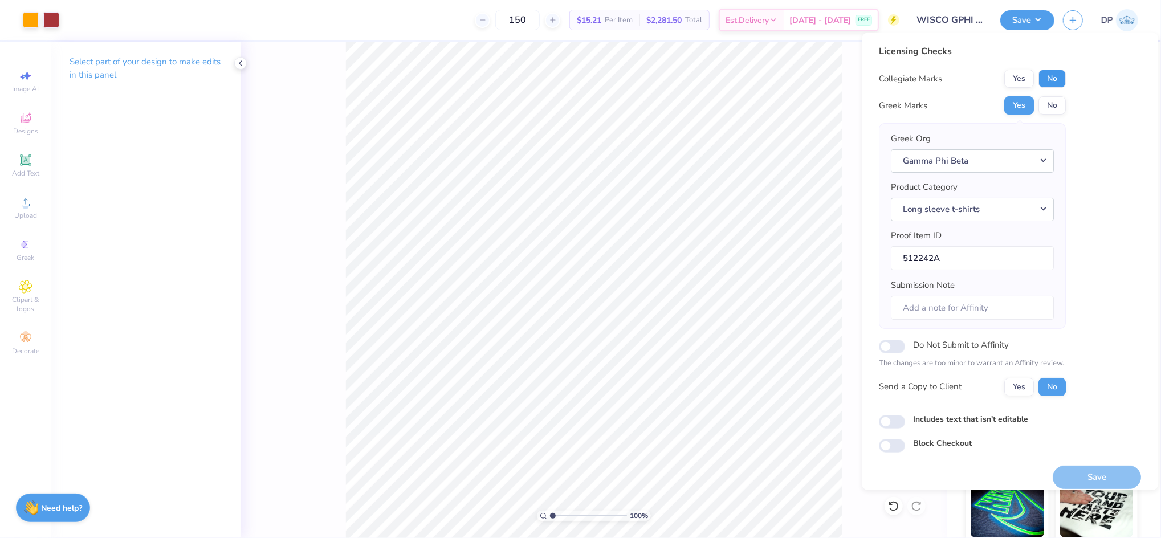
click at [1054, 80] on button "No" at bounding box center [1052, 79] width 27 height 18
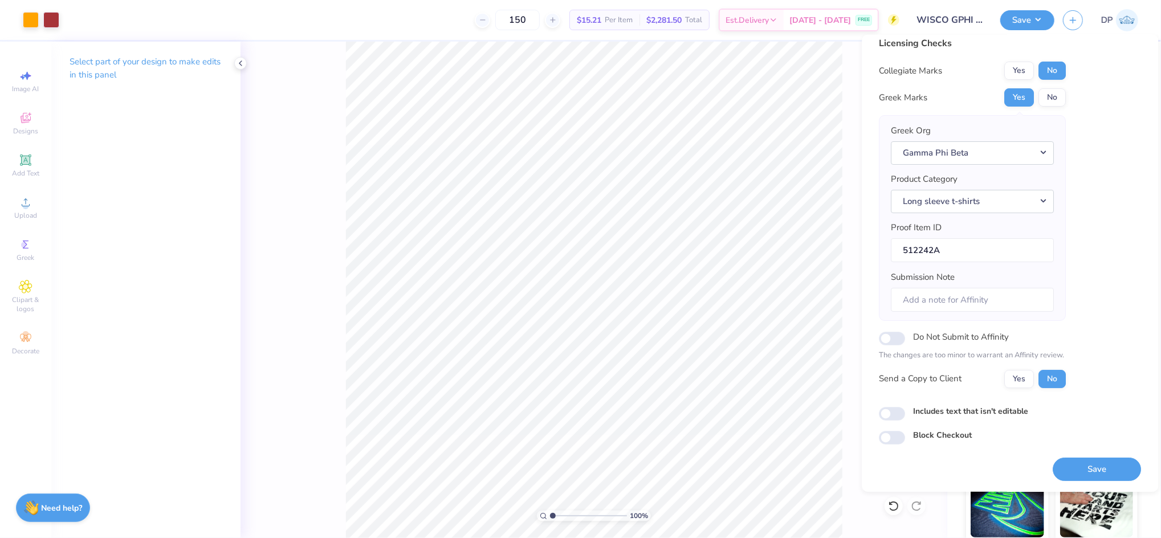
scroll to position [10, 0]
click at [1019, 381] on button "Yes" at bounding box center [1019, 378] width 30 height 18
click at [979, 409] on label "Includes text that isn't editable" at bounding box center [970, 411] width 115 height 12
click at [905, 409] on input "Includes text that isn't editable" at bounding box center [892, 414] width 26 height 14
checkbox input "true"
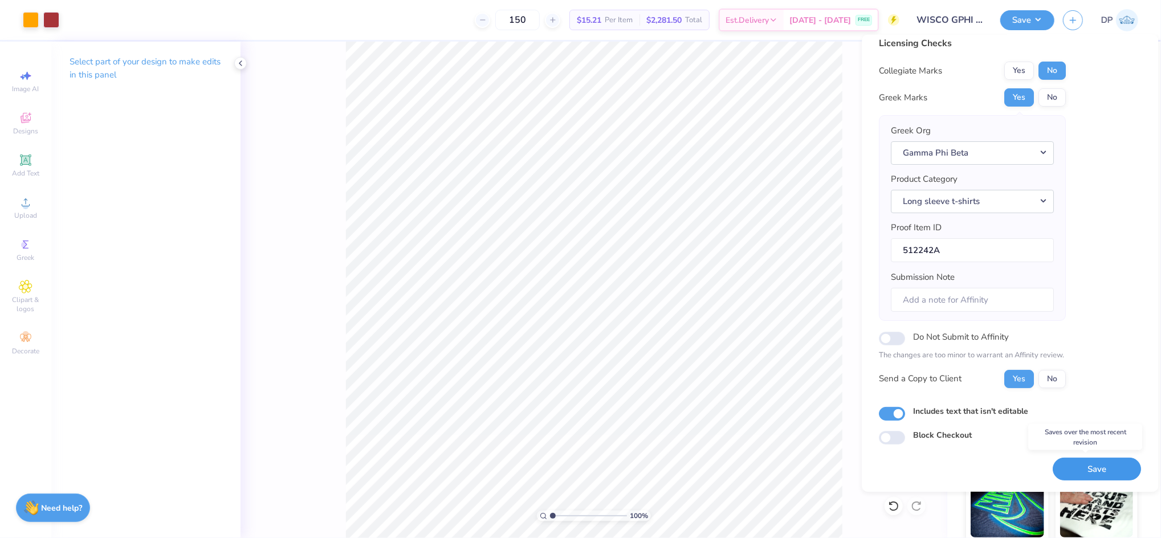
click at [1085, 468] on button "Save" at bounding box center [1097, 468] width 88 height 23
